Goal: Information Seeking & Learning: Learn about a topic

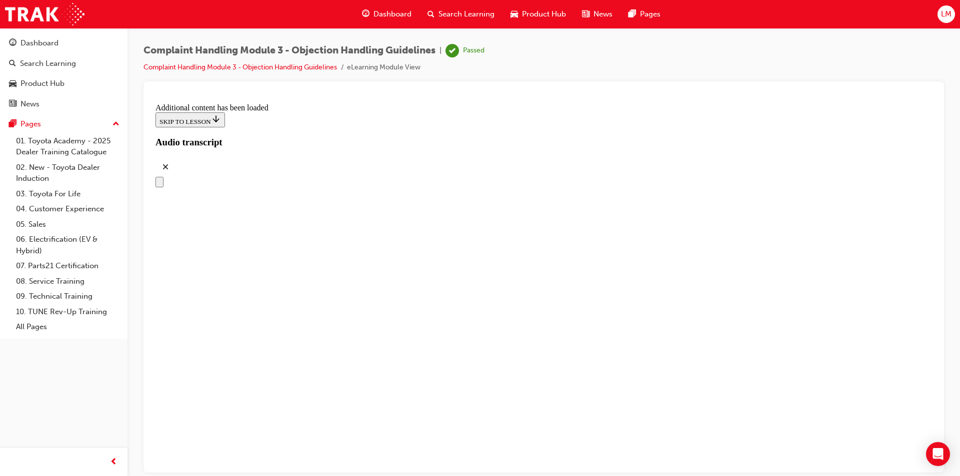
scroll to position [5687, 0]
click at [43, 188] on link "03. Toyota For Life" at bounding box center [67, 193] width 111 height 15
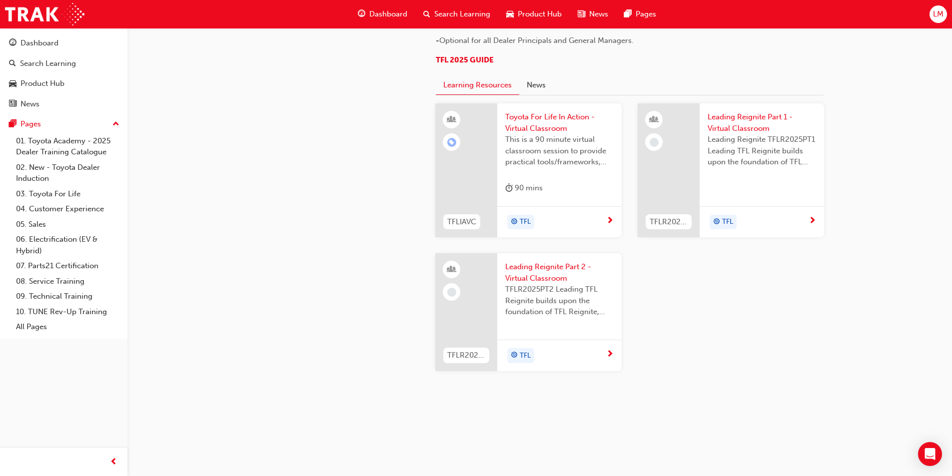
scroll to position [1000, 0]
click at [50, 205] on link "04. Customer Experience" at bounding box center [67, 208] width 111 height 15
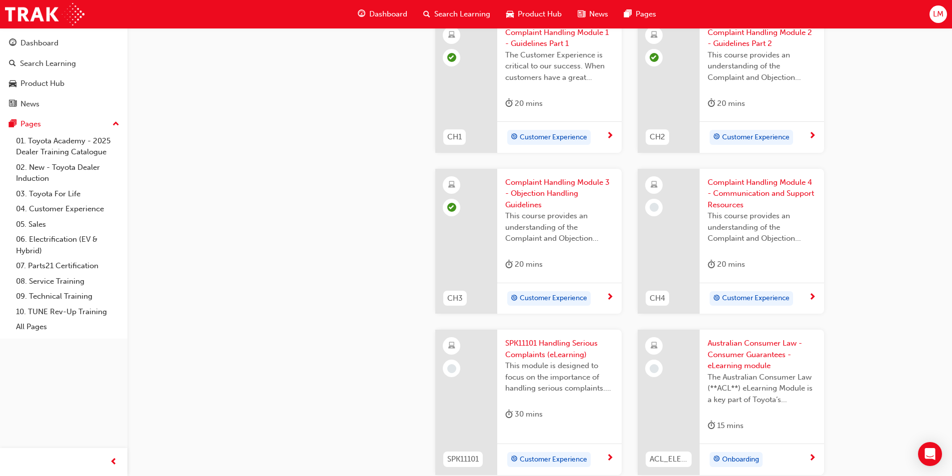
scroll to position [300, 0]
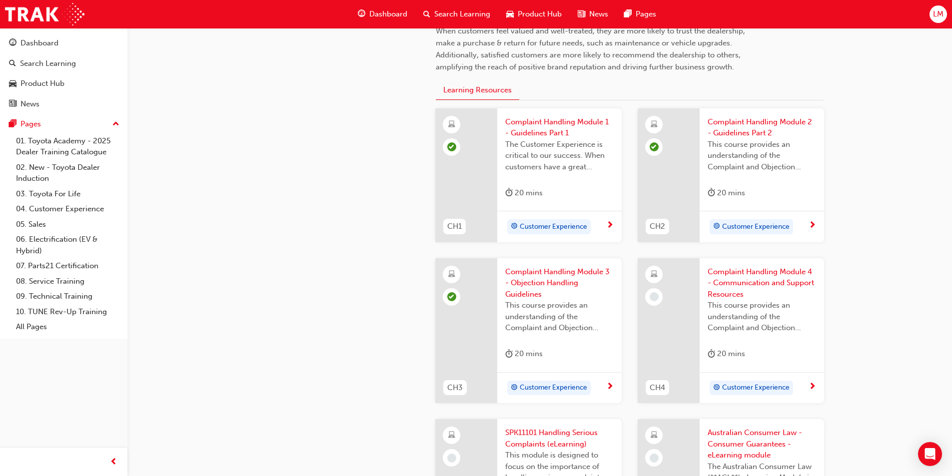
click at [749, 282] on span "Complaint Handling Module 4 - Communication and Support Resources" at bounding box center [762, 283] width 108 height 34
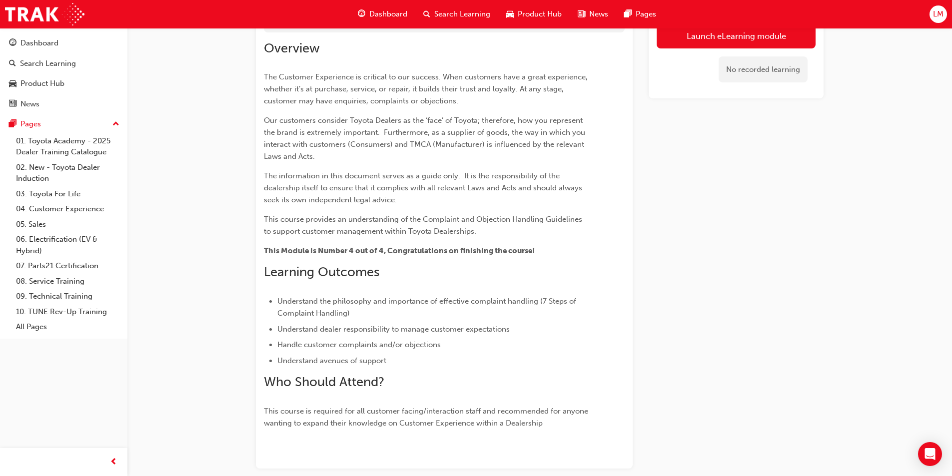
scroll to position [124, 0]
click at [705, 36] on link "Launch eLearning module" at bounding box center [736, 35] width 159 height 25
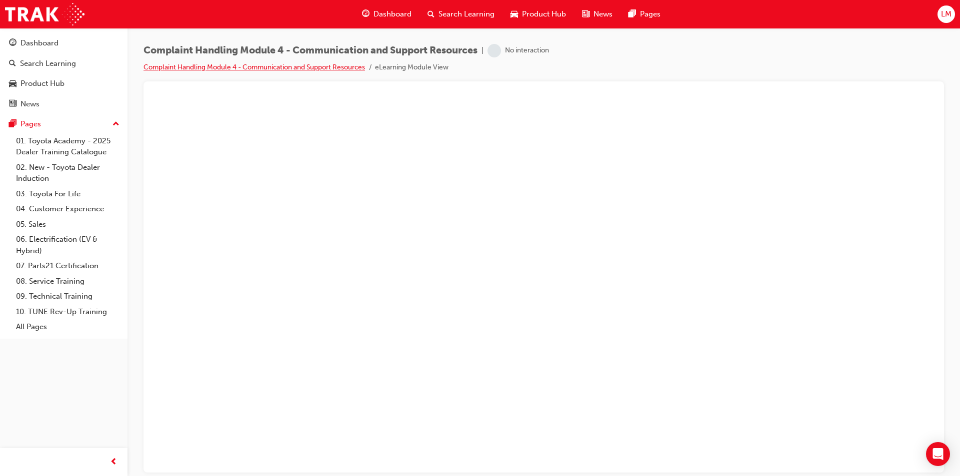
click at [339, 64] on link "Complaint Handling Module 4 - Communication and Support Resources" at bounding box center [253, 67] width 221 height 8
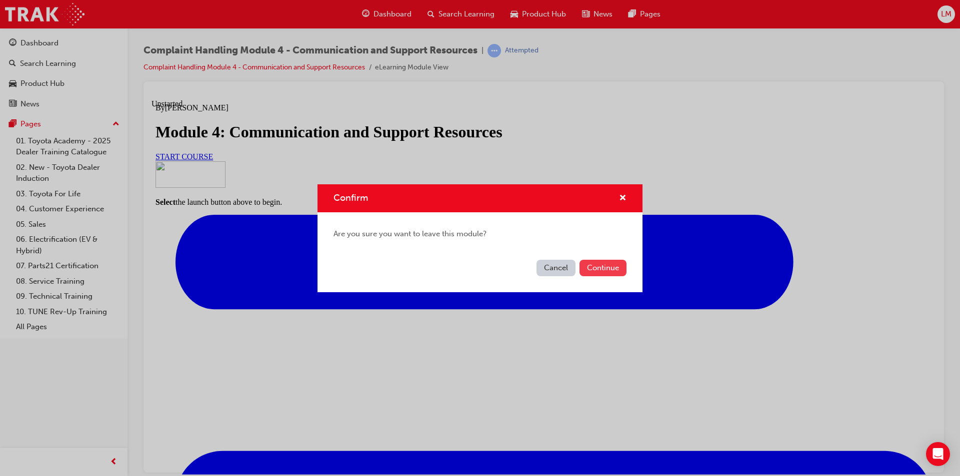
click at [612, 266] on button "Continue" at bounding box center [602, 268] width 47 height 16
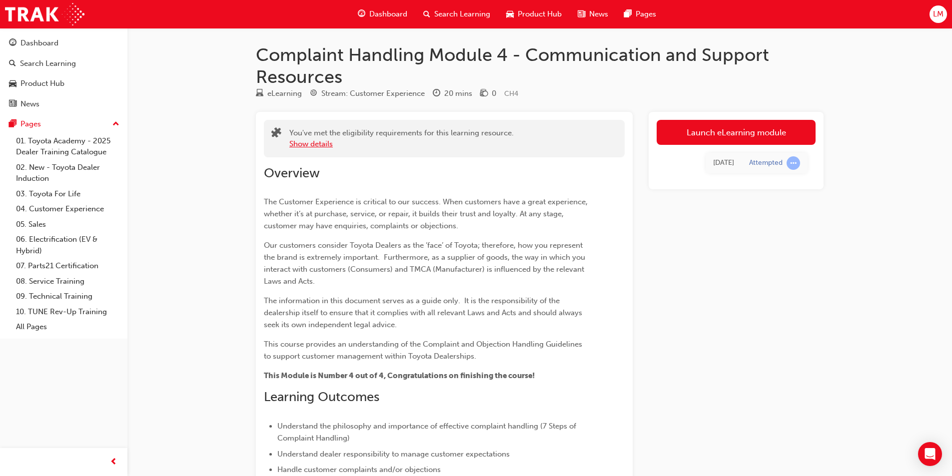
click at [321, 146] on button "Show details" at bounding box center [310, 143] width 43 height 11
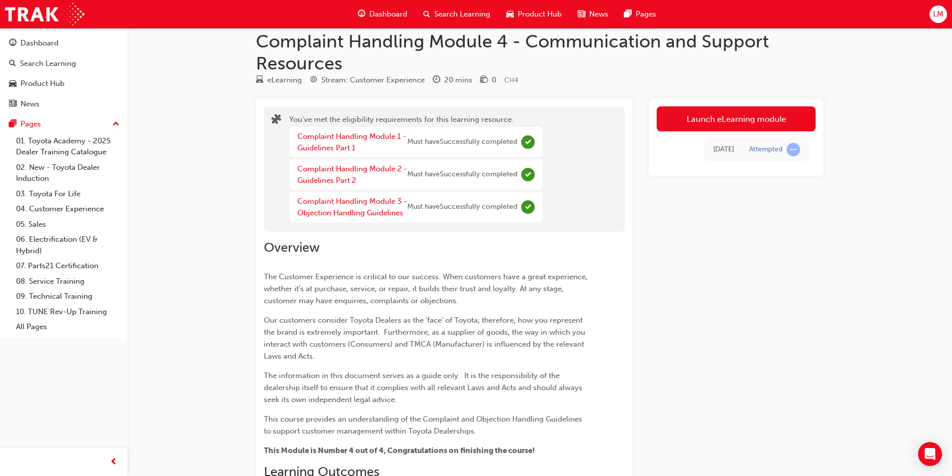
scroll to position [12, 0]
click at [713, 118] on link "Launch eLearning module" at bounding box center [736, 119] width 159 height 25
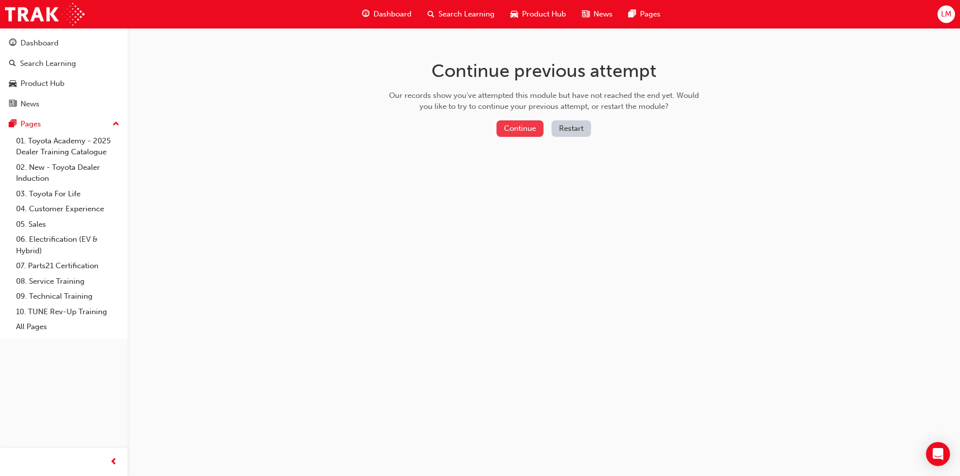
click at [526, 131] on button "Continue" at bounding box center [519, 128] width 47 height 16
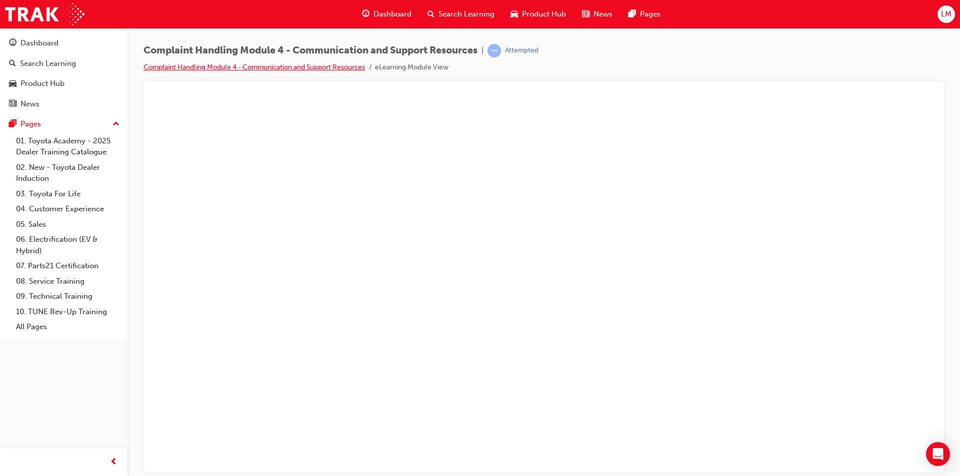
click at [253, 65] on link "Complaint Handling Module 4 - Communication and Support Resources" at bounding box center [253, 67] width 221 height 8
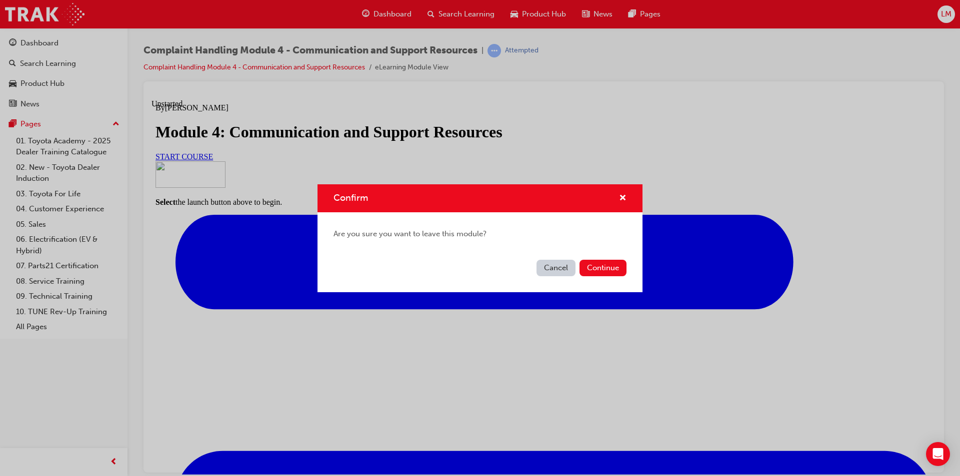
click at [400, 321] on div "Confirm Are you sure you want to leave this module? Cancel Continue" at bounding box center [480, 238] width 960 height 476
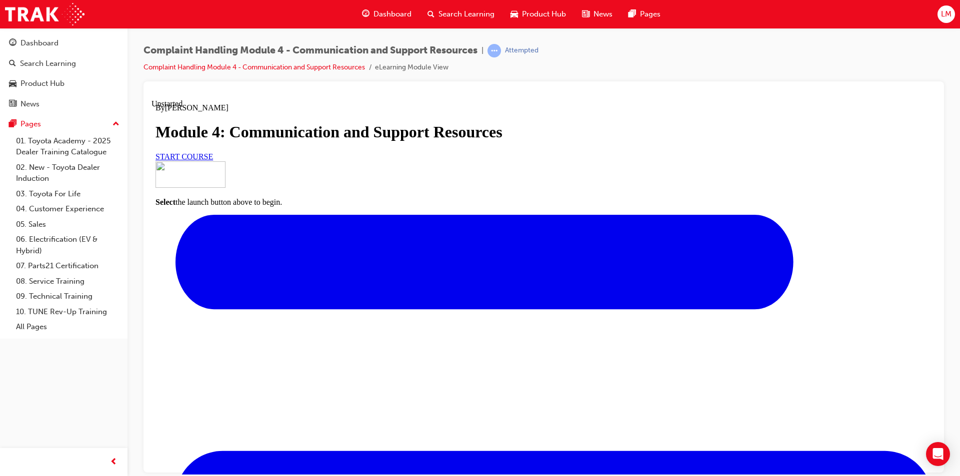
click at [213, 160] on span "START COURSE" at bounding box center [183, 156] width 57 height 8
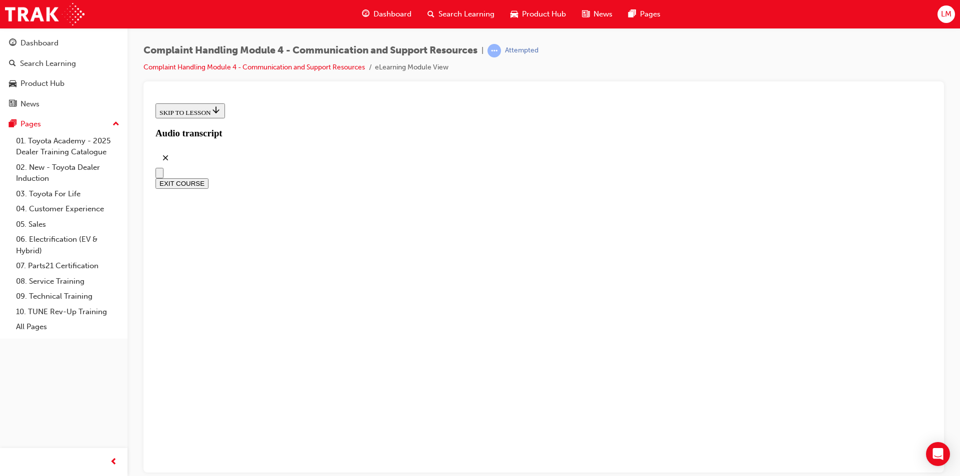
scroll to position [271, 0]
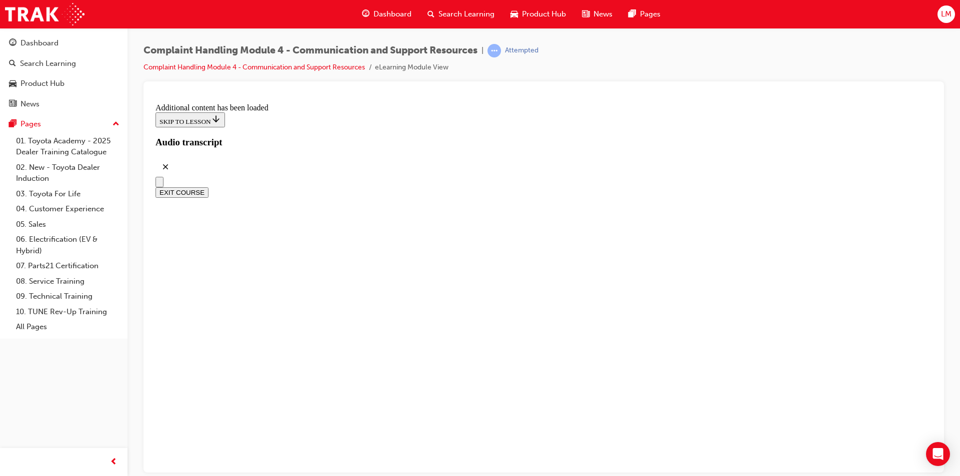
scroll to position [2816, 0]
